Goal: Information Seeking & Learning: Check status

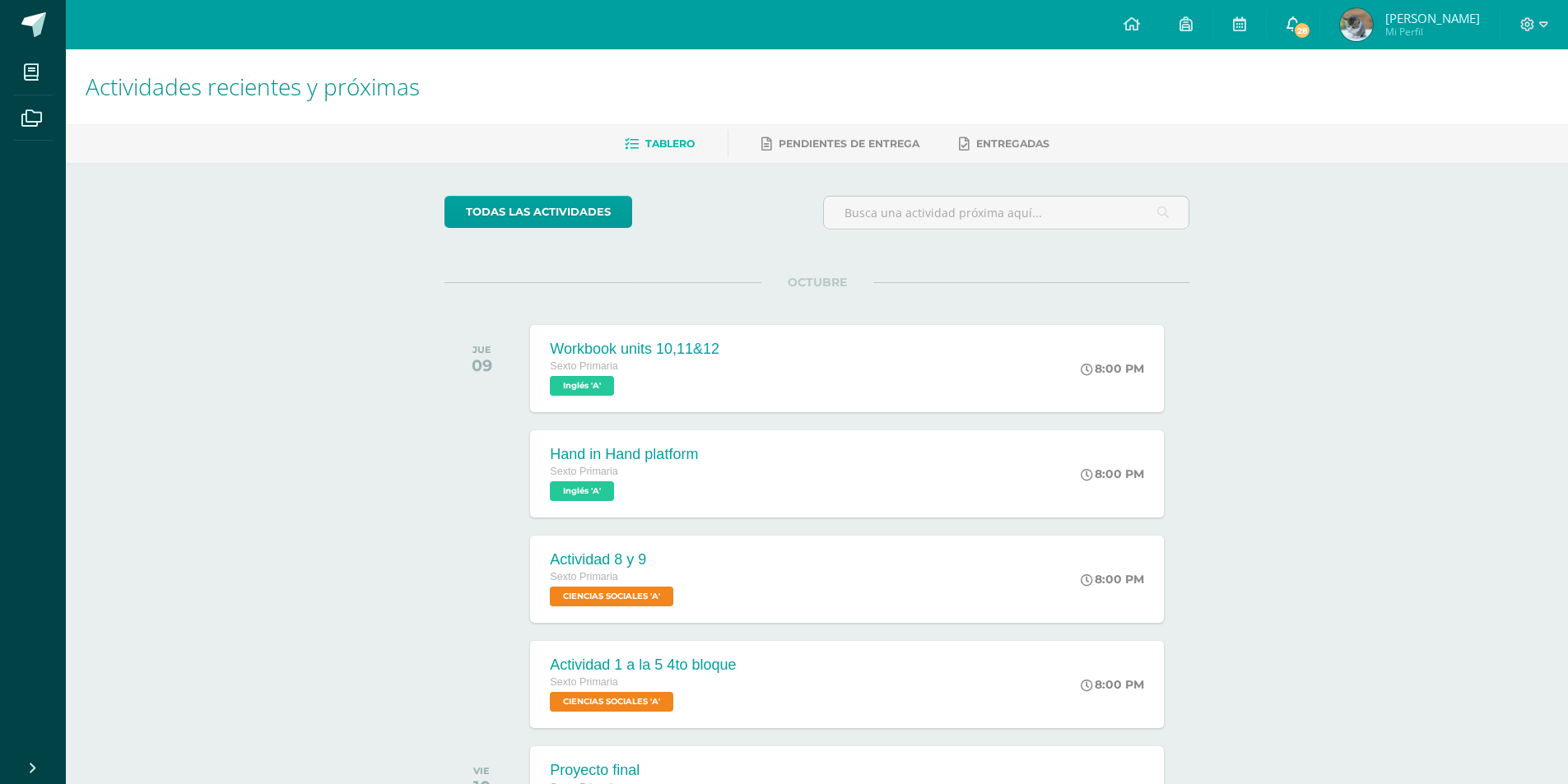
click at [1300, 21] on icon at bounding box center [1293, 24] width 13 height 15
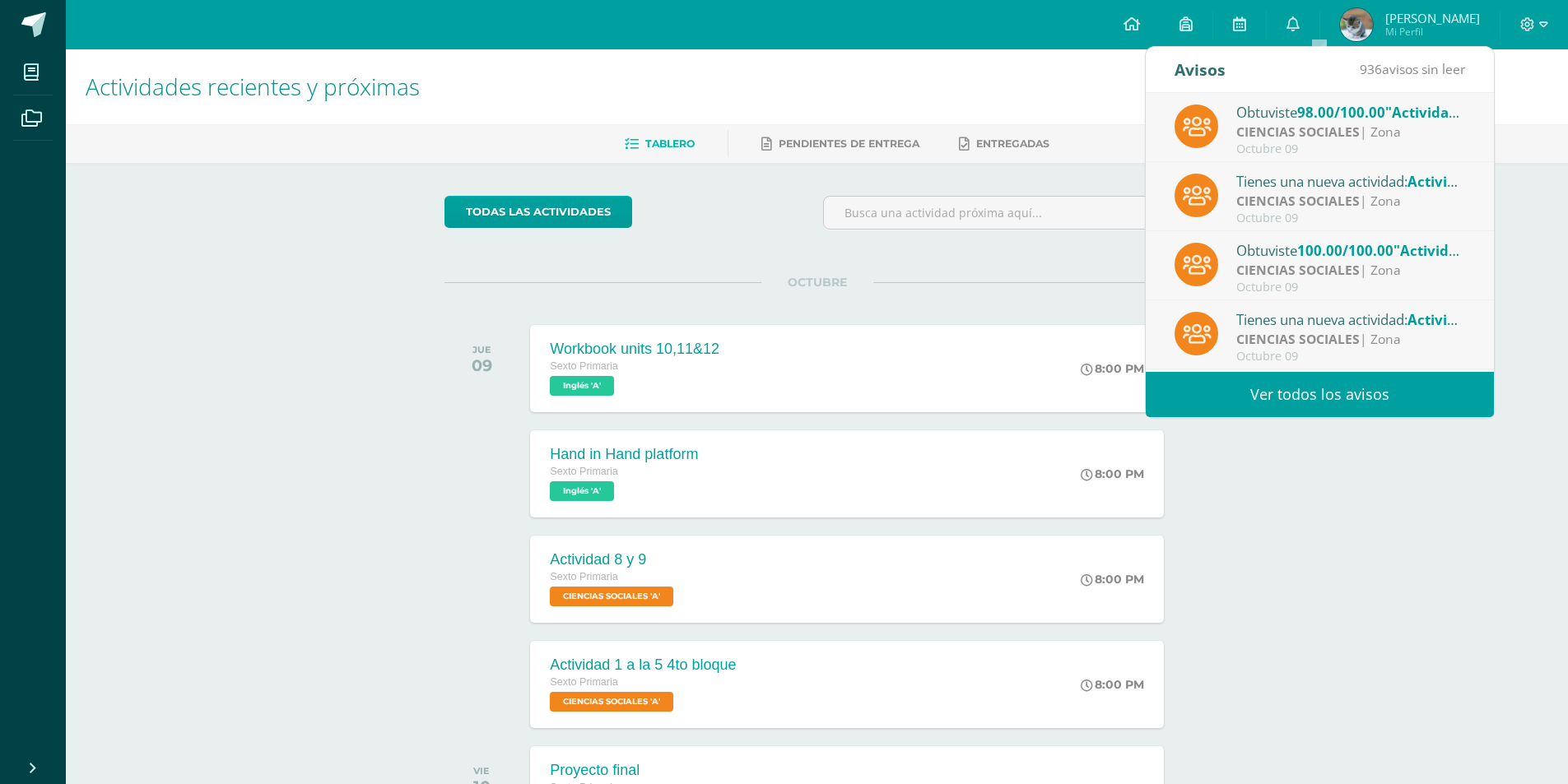
click at [1224, 400] on link "Ver todos los avisos" at bounding box center [1320, 395] width 348 height 46
click at [1280, 399] on link "Ver todos los avisos" at bounding box center [1320, 395] width 348 height 46
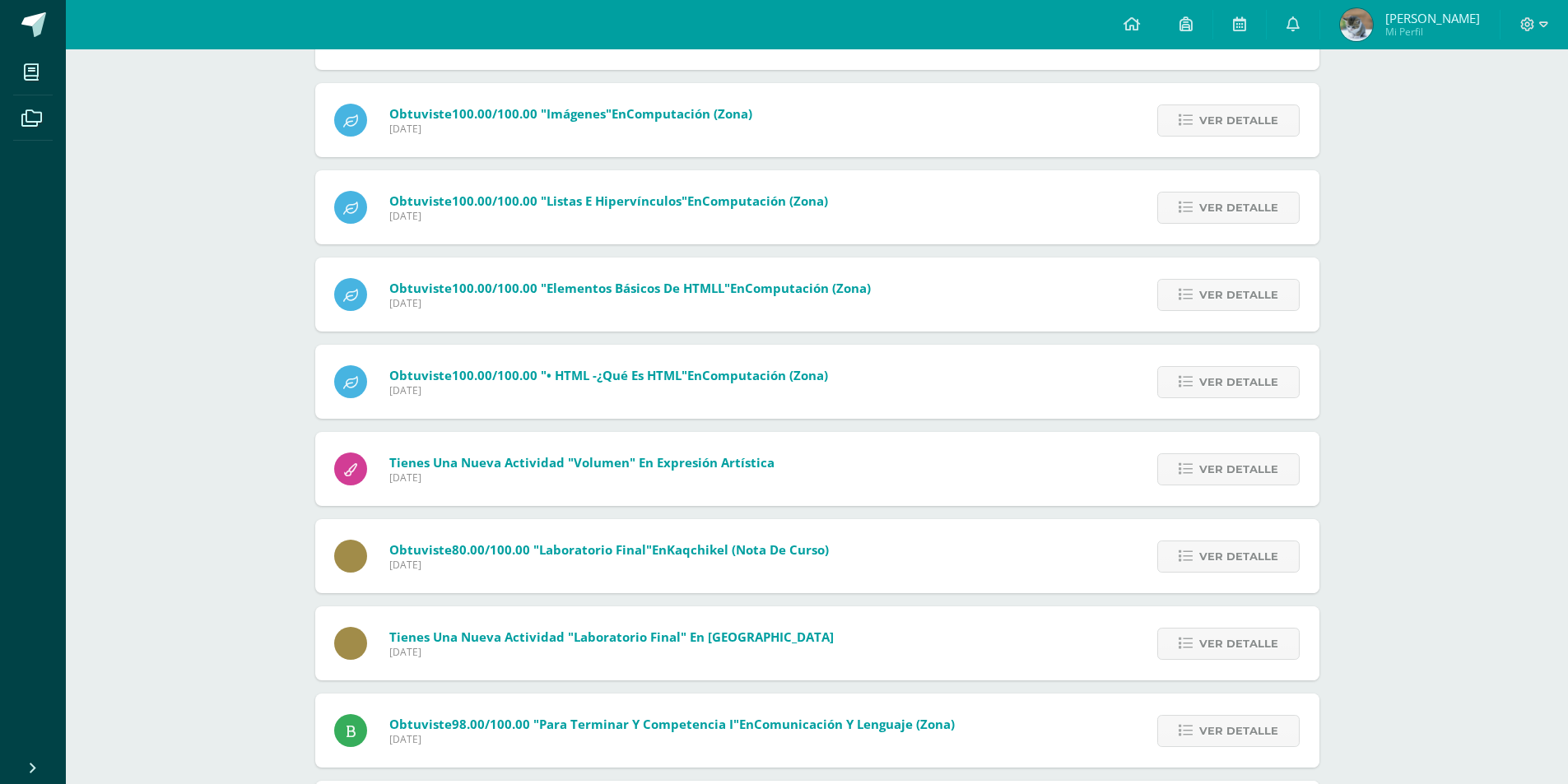
scroll to position [1509, 0]
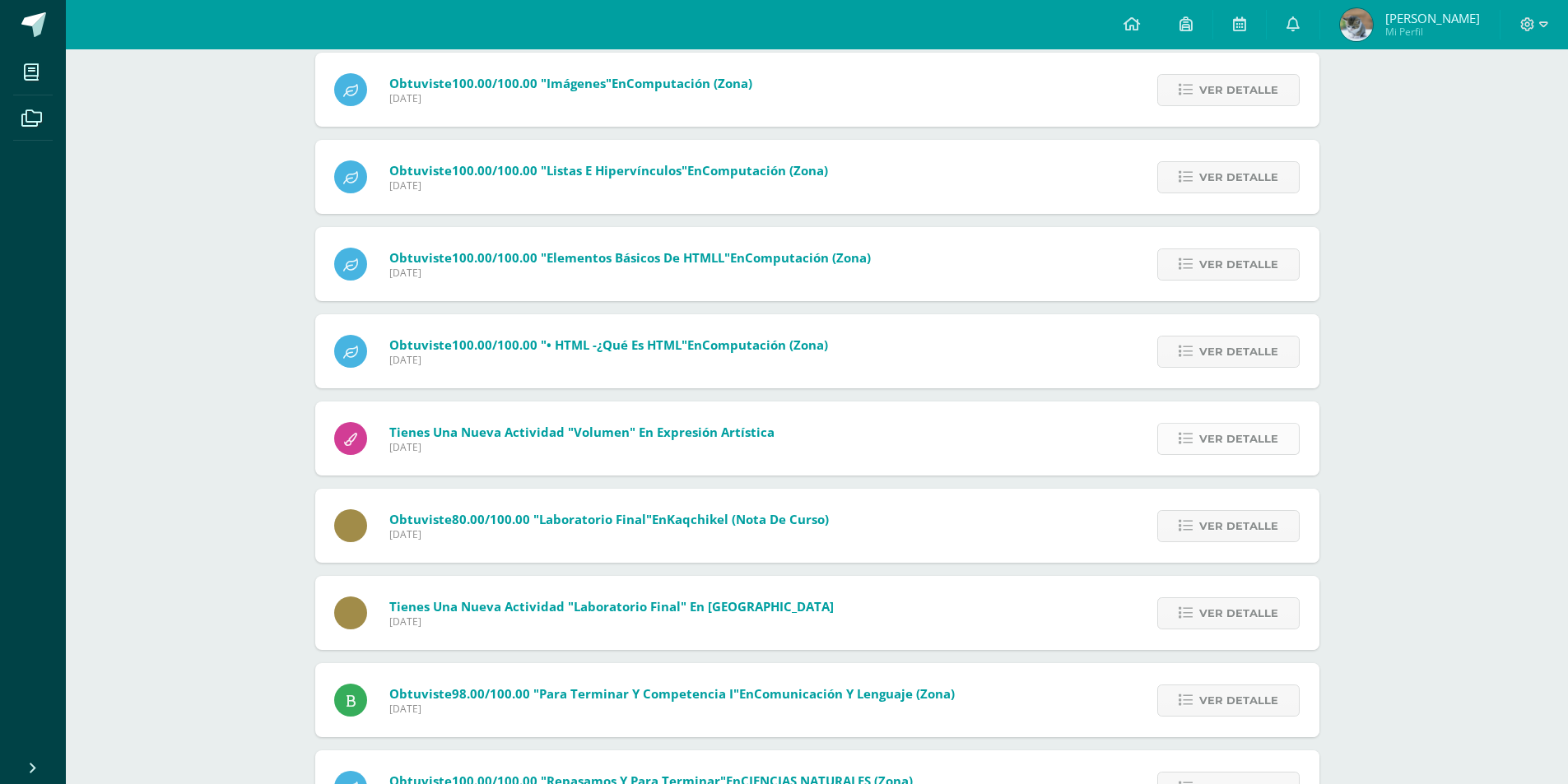
click at [1186, 430] on link "Ver detalle" at bounding box center [1228, 439] width 143 height 32
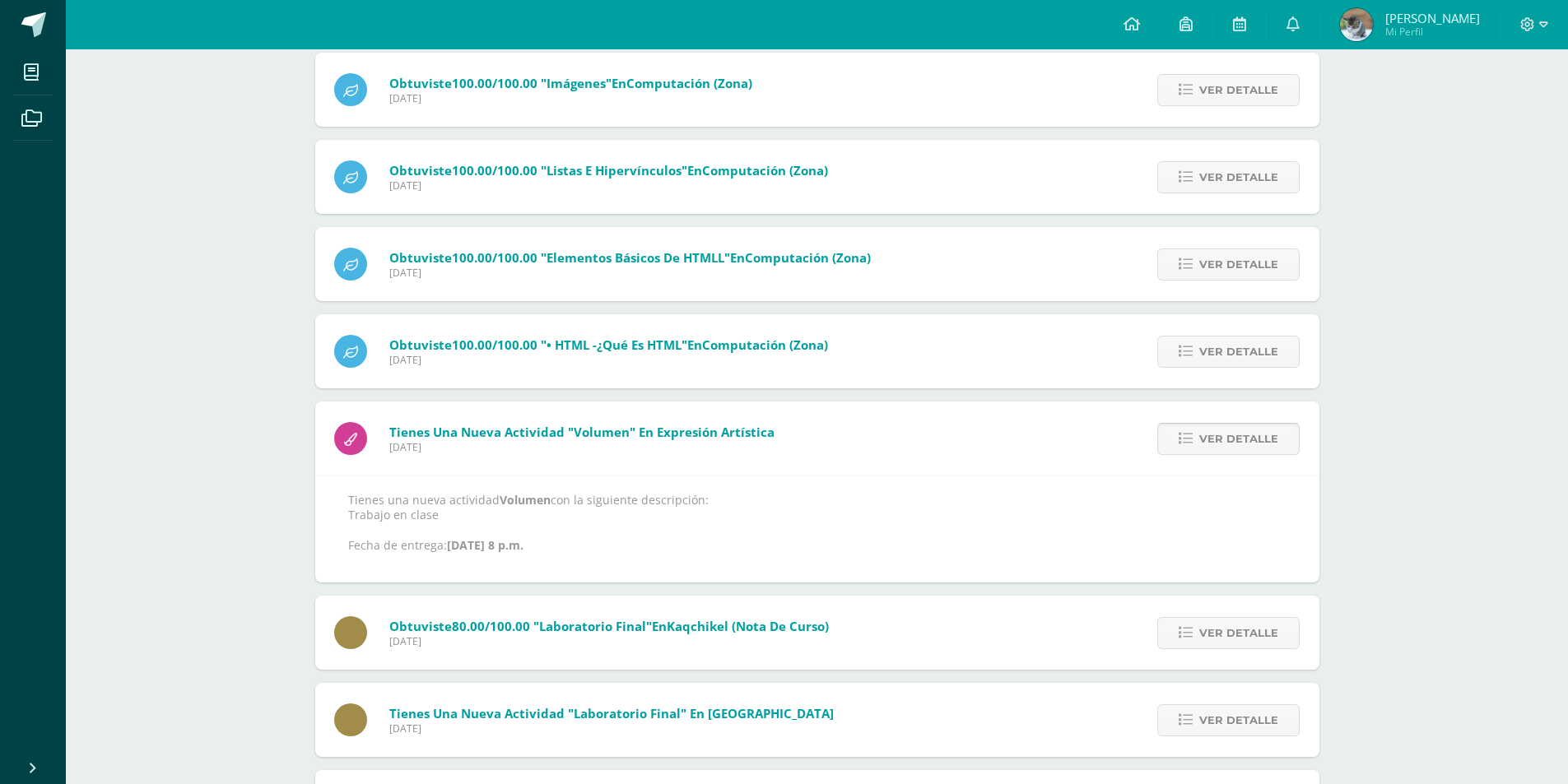
click at [1186, 430] on link "Ver detalle" at bounding box center [1228, 439] width 143 height 32
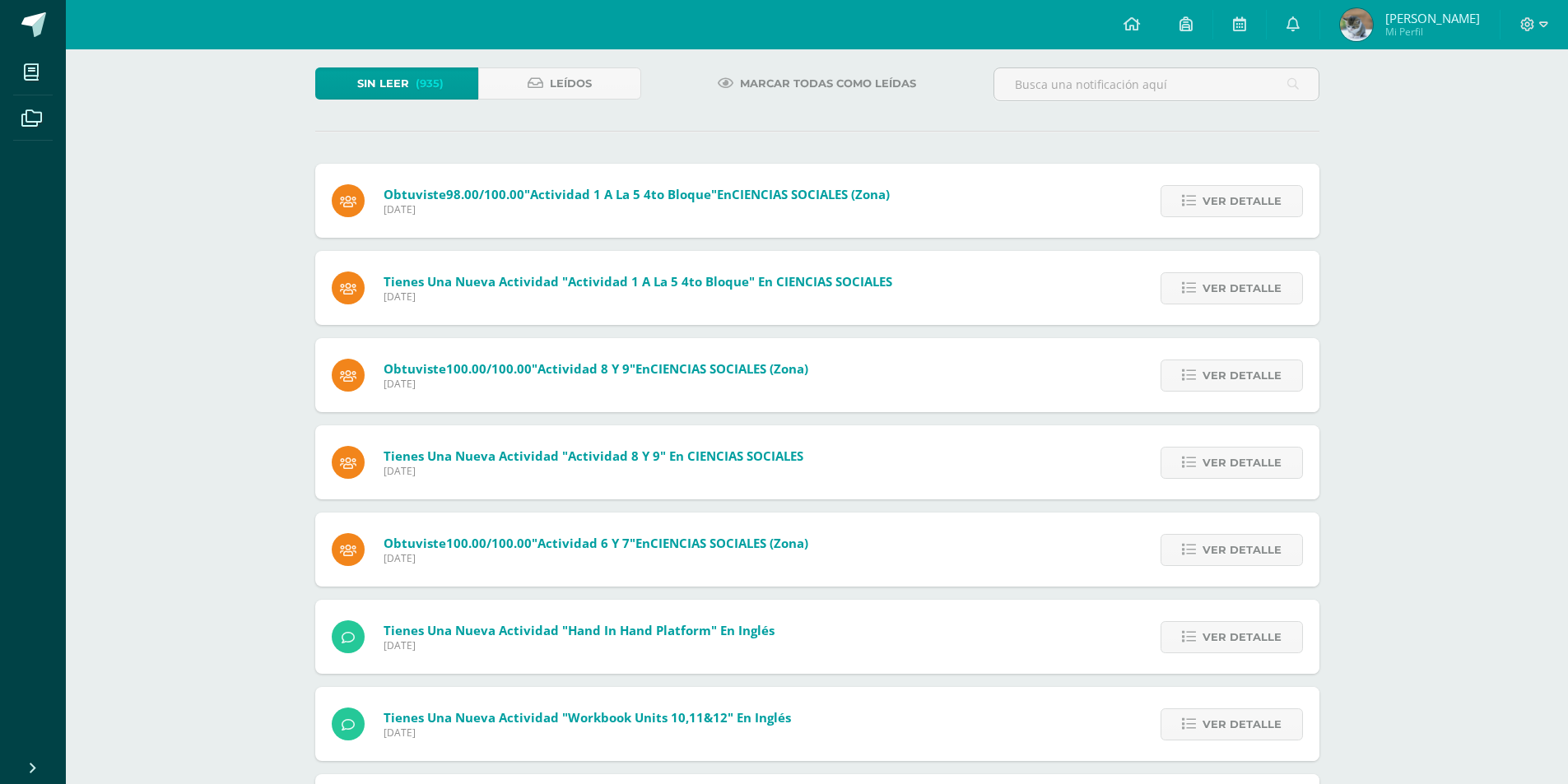
scroll to position [0, 0]
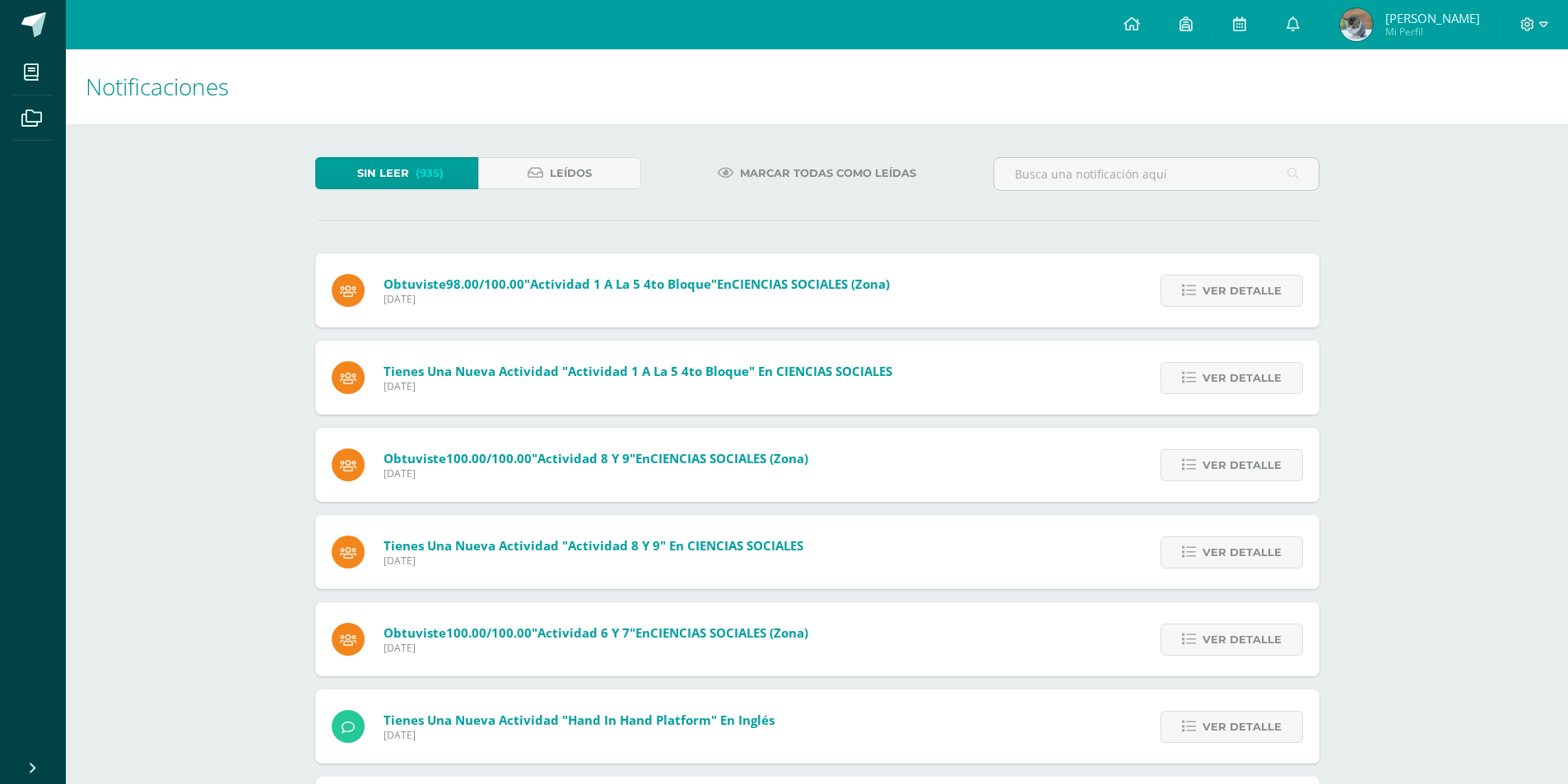
click at [791, 159] on span "Marcar todas como leídas" at bounding box center [827, 173] width 176 height 30
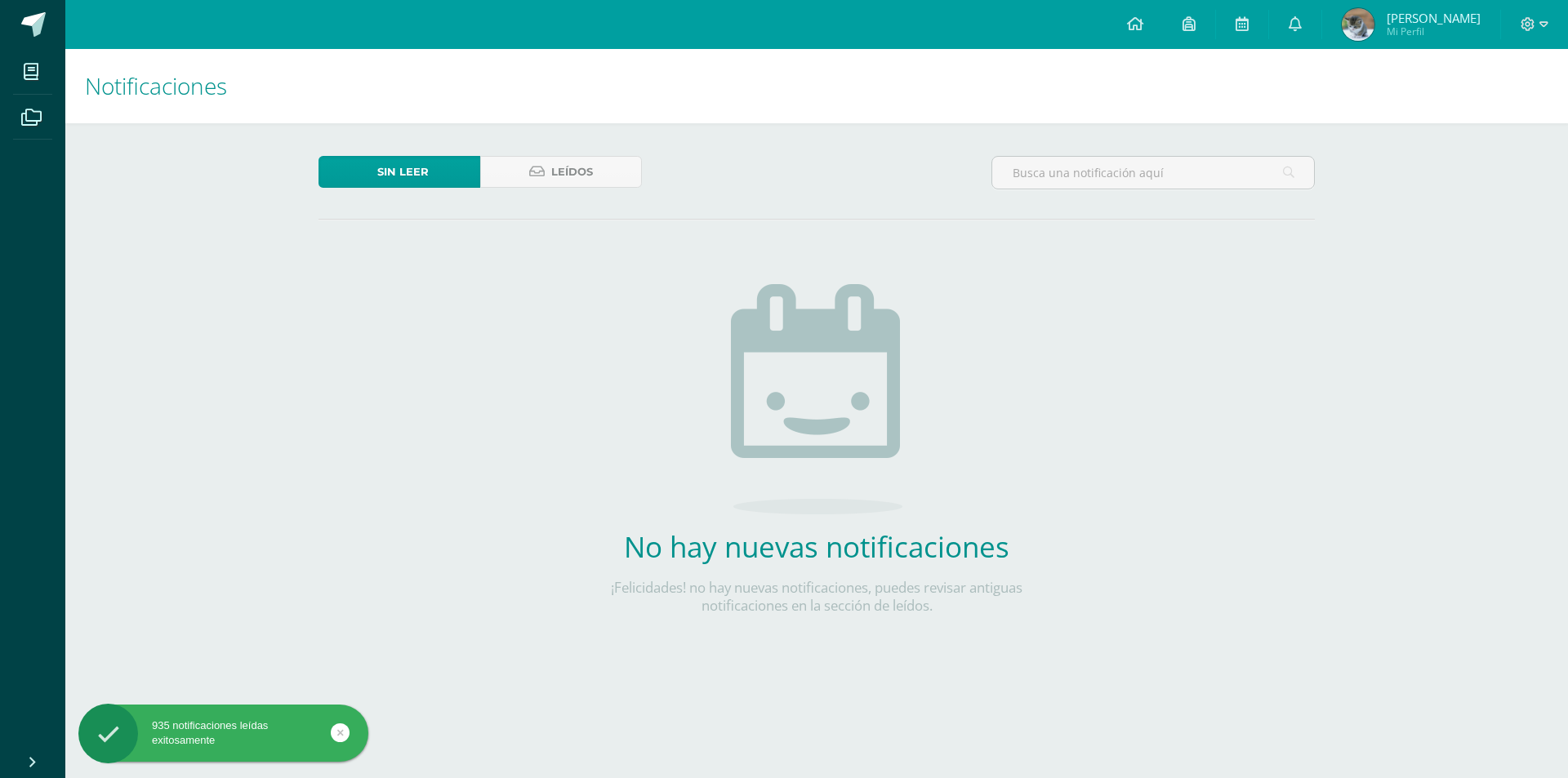
click at [1375, 32] on img at bounding box center [1358, 24] width 33 height 33
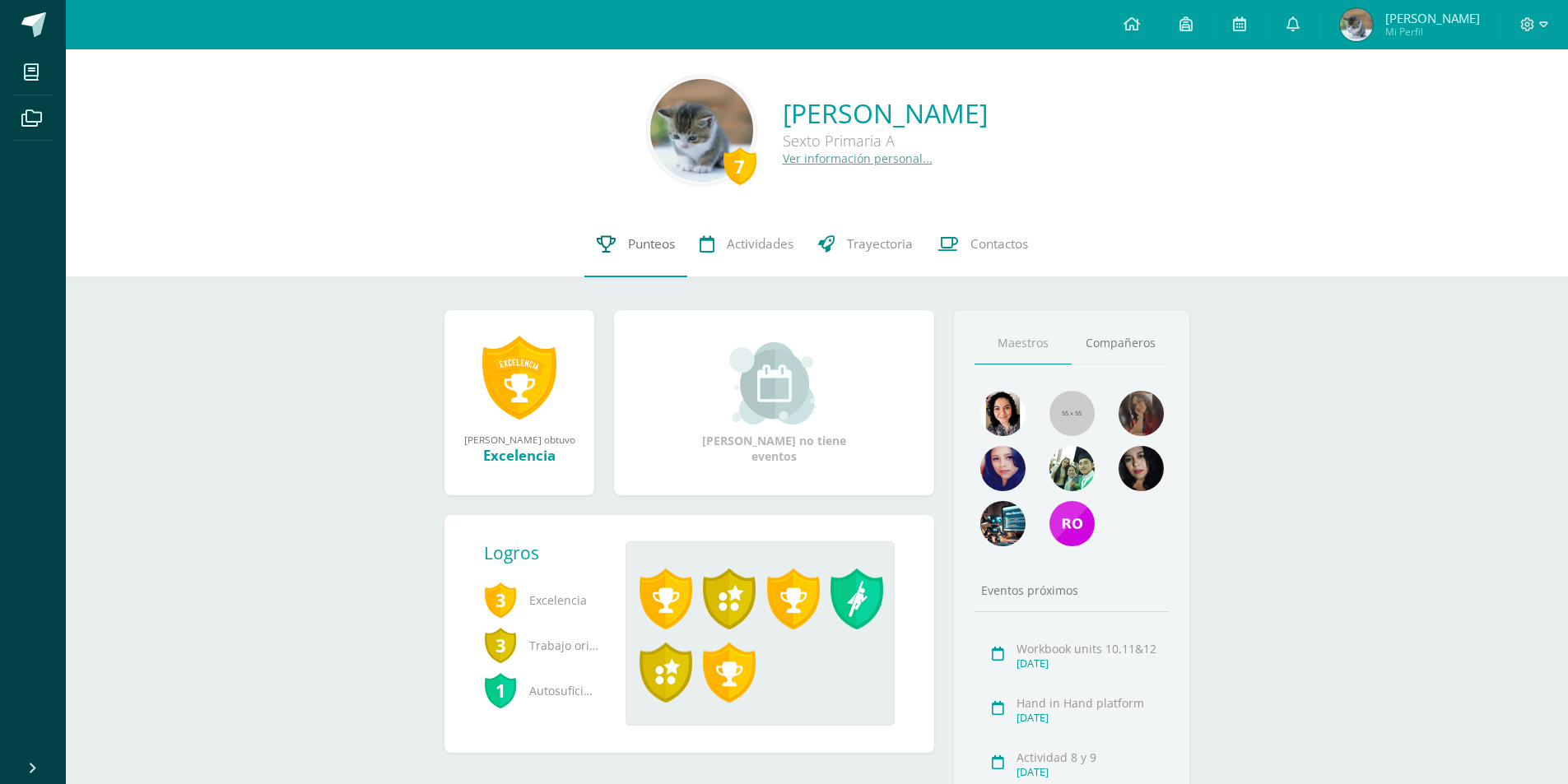
click at [661, 251] on span "Punteos" at bounding box center [652, 244] width 47 height 17
